Goal: Task Accomplishment & Management: Manage account settings

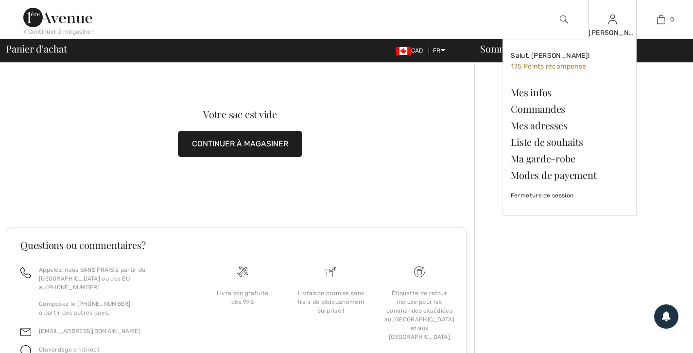
click at [610, 30] on div "[PERSON_NAME]" at bounding box center [612, 33] width 48 height 10
click at [539, 115] on link "Commandes" at bounding box center [570, 109] width 118 height 17
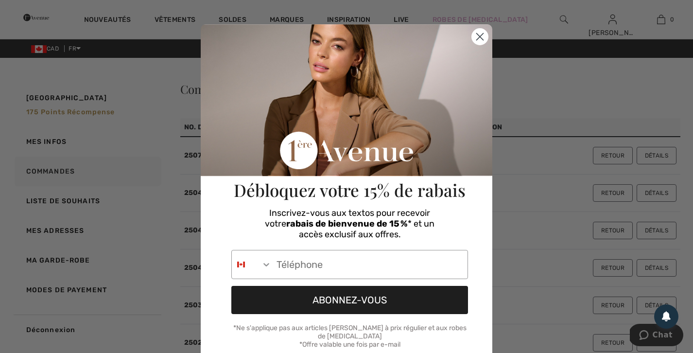
click at [478, 40] on circle "Close dialog" at bounding box center [480, 37] width 16 height 16
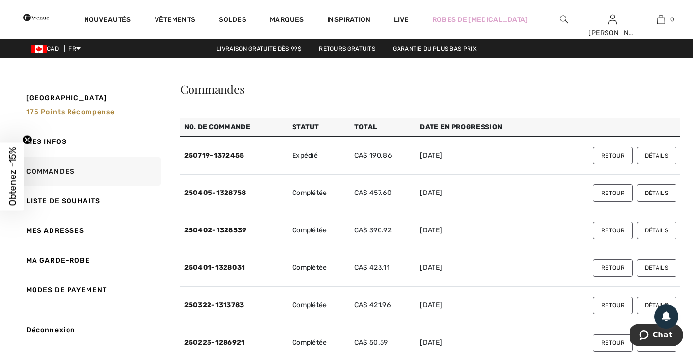
click at [609, 158] on button "Retour" at bounding box center [613, 155] width 40 height 17
